Goal: Task Accomplishment & Management: Use online tool/utility

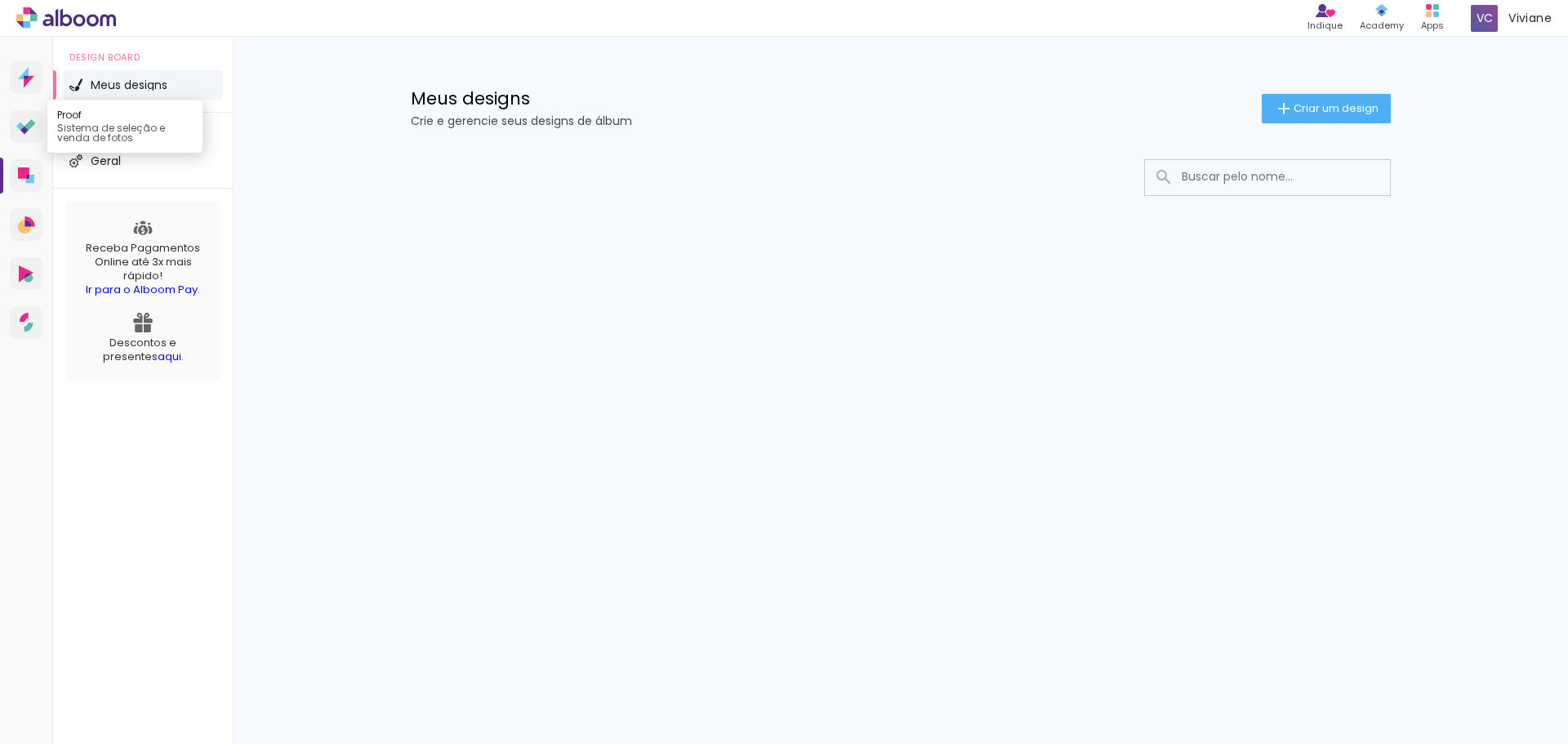
click at [31, 125] on icon at bounding box center [30, 124] width 10 height 10
click at [31, 128] on icon at bounding box center [26, 127] width 20 height 15
click at [27, 126] on icon at bounding box center [30, 124] width 10 height 10
